Goal: Information Seeking & Learning: Compare options

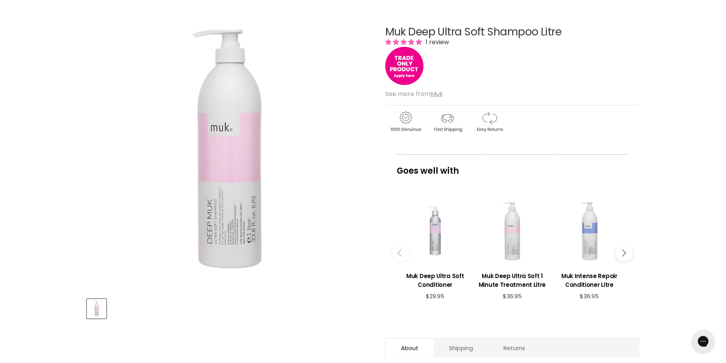
scroll to position [85, 0]
click at [626, 254] on button "Main content" at bounding box center [624, 253] width 17 height 17
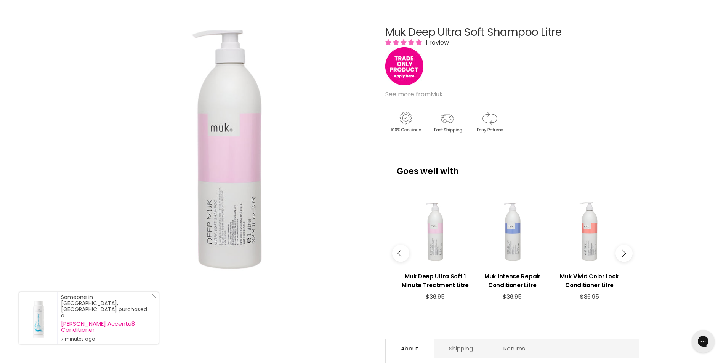
click at [626, 254] on button "Main content" at bounding box center [624, 253] width 17 height 17
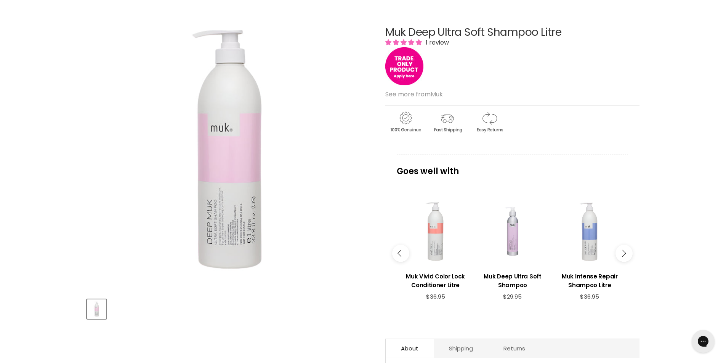
click at [624, 254] on icon "Main content" at bounding box center [622, 253] width 7 height 7
click at [589, 246] on div "Main content" at bounding box center [589, 231] width 69 height 69
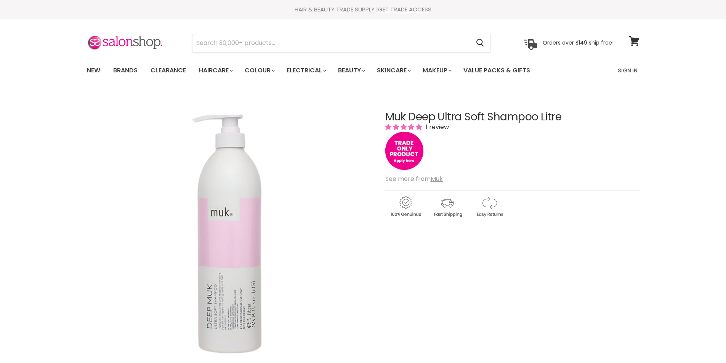
scroll to position [85, 0]
